Goal: Transaction & Acquisition: Purchase product/service

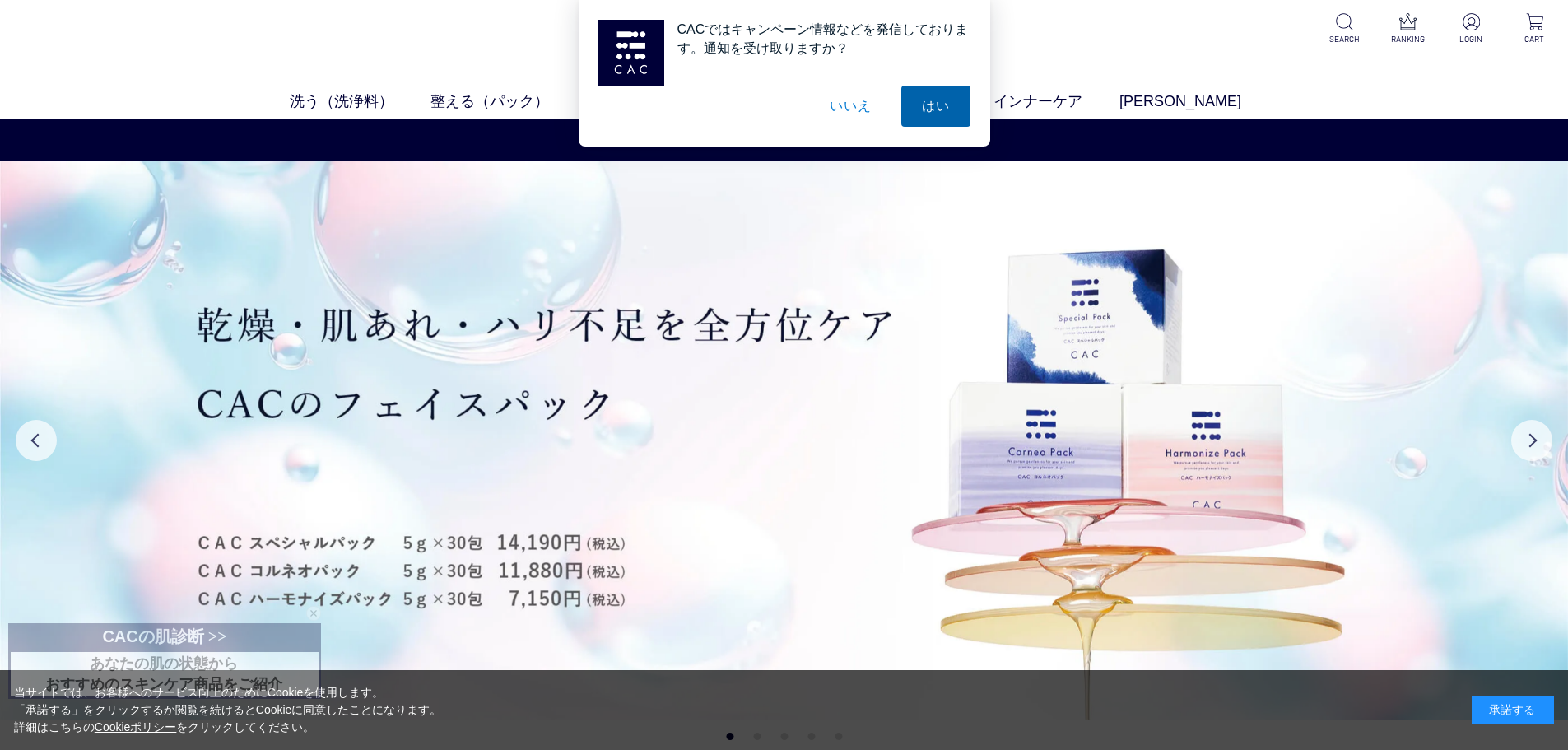
click at [932, 107] on button "はい" at bounding box center [936, 106] width 69 height 41
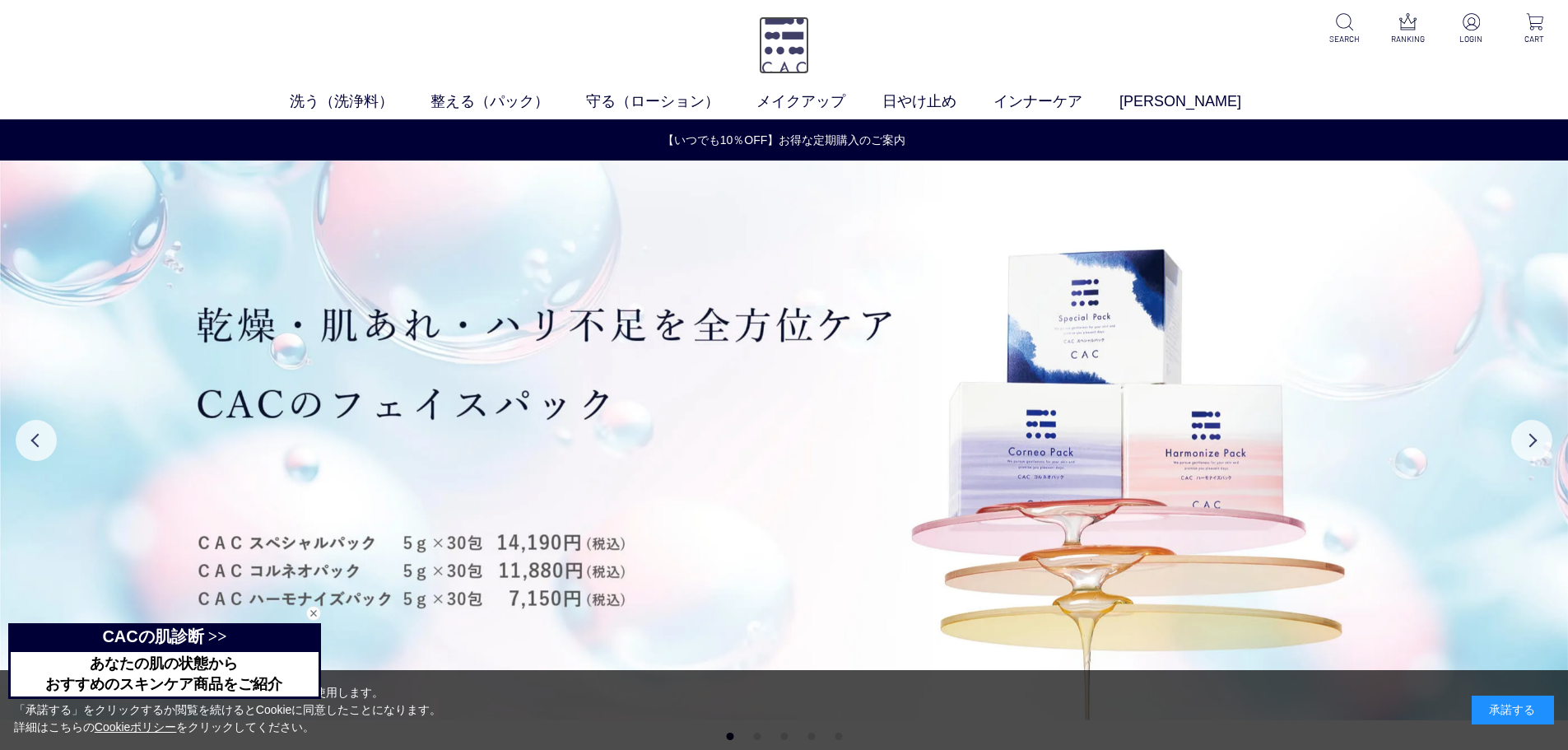
click at [787, 68] on img at bounding box center [784, 45] width 50 height 58
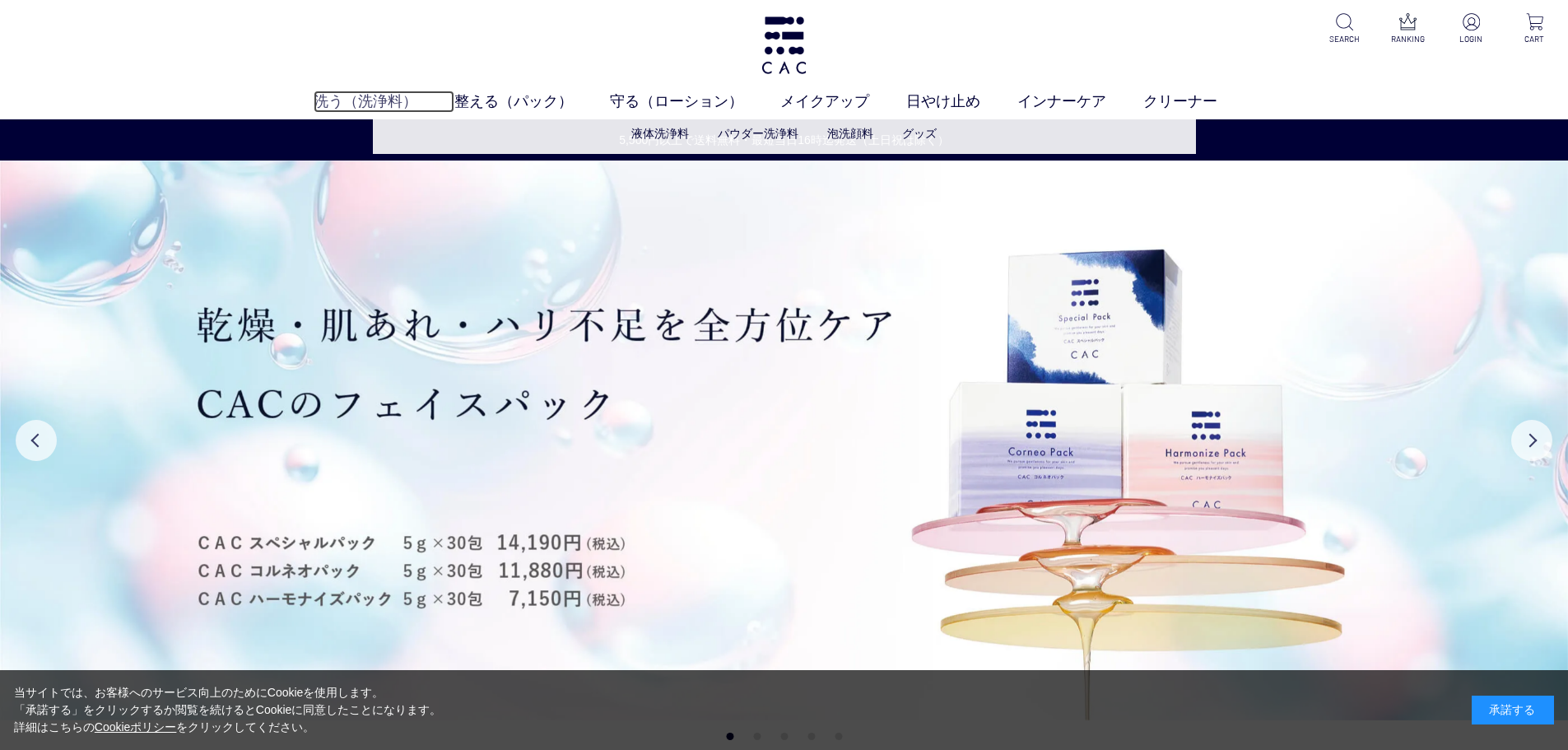
click at [353, 96] on link "洗う（洗浄料）" at bounding box center [383, 101] width 141 height 22
